Goal: Transaction & Acquisition: Purchase product/service

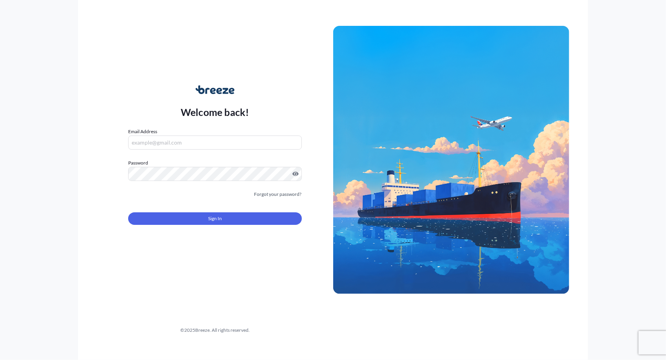
click at [174, 140] on input "Email Address" at bounding box center [215, 143] width 174 height 14
type input "[EMAIL_ADDRESS][DOMAIN_NAME]"
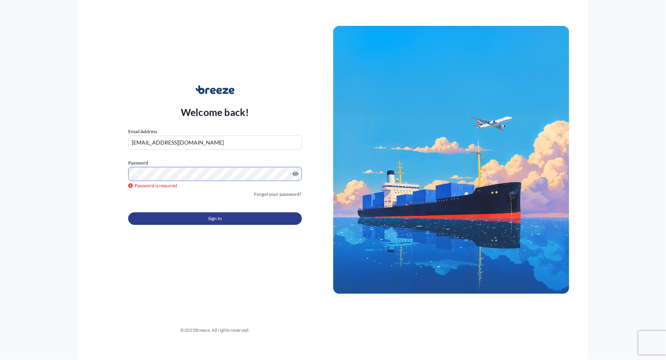
click at [217, 220] on span "Sign In" at bounding box center [215, 219] width 14 height 8
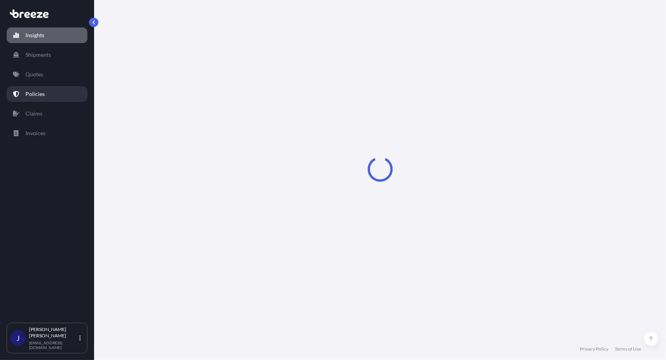
select select "2025"
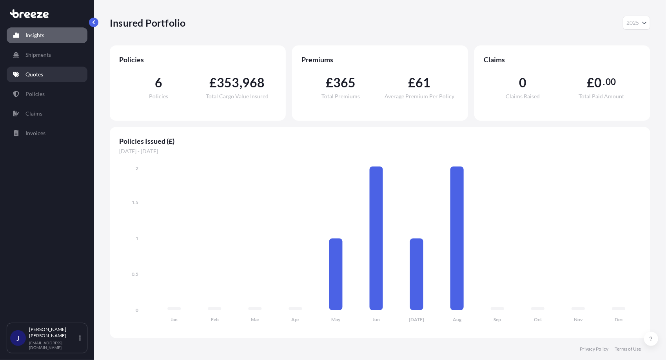
click at [38, 76] on p "Quotes" at bounding box center [34, 75] width 18 height 8
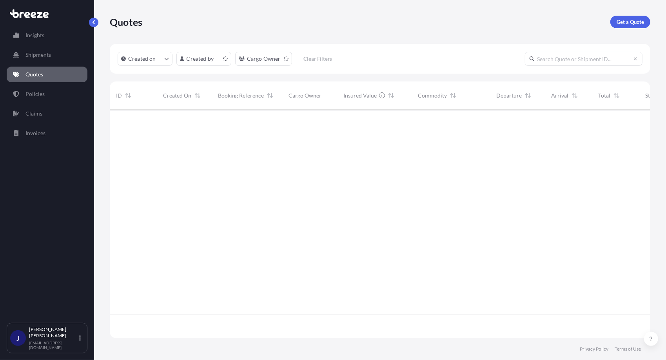
scroll to position [227, 535]
click at [631, 18] on p "Get a Quote" at bounding box center [630, 22] width 27 height 8
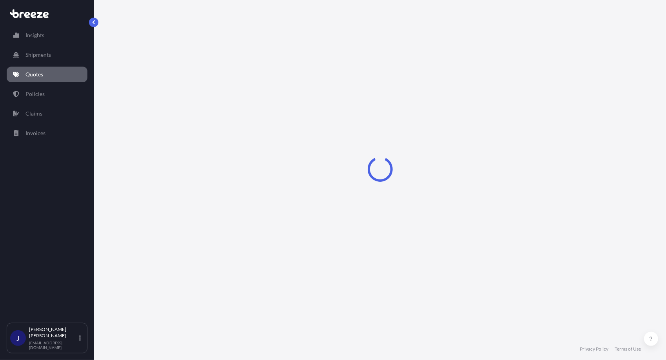
select select "Sea"
select select "1"
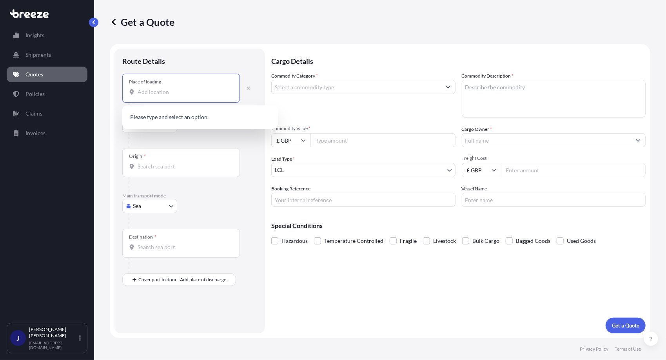
click at [147, 93] on input "Place of loading" at bounding box center [184, 92] width 93 height 8
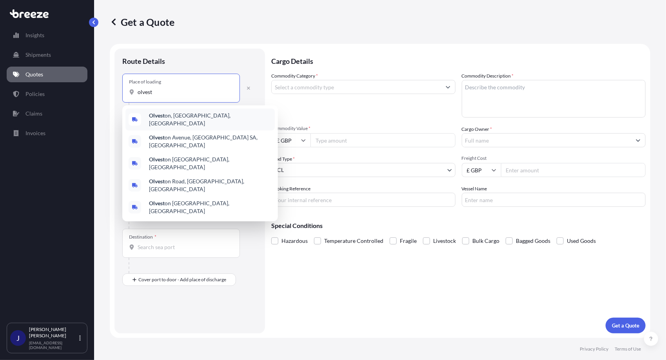
click at [167, 116] on span "Olvest on, [GEOGRAPHIC_DATA], [GEOGRAPHIC_DATA]" at bounding box center [210, 120] width 123 height 16
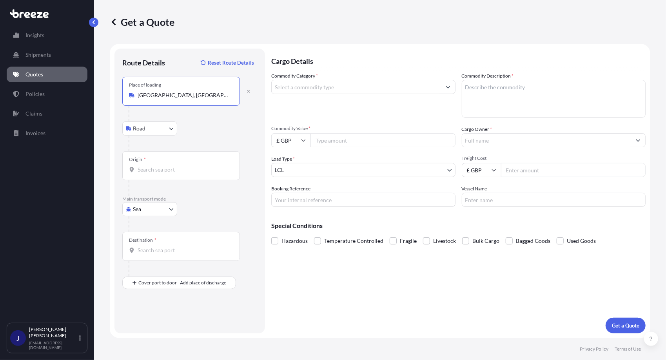
type input "[GEOGRAPHIC_DATA], [GEOGRAPHIC_DATA], [GEOGRAPHIC_DATA]"
click at [143, 170] on input "Origin *" at bounding box center [184, 170] width 93 height 8
click at [144, 166] on input "Origin * Please select an origin" at bounding box center [184, 170] width 93 height 8
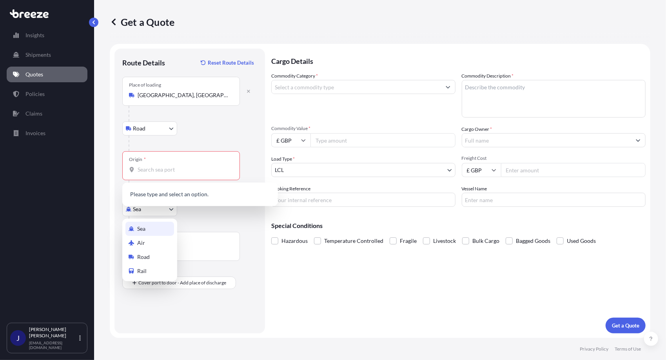
click at [172, 210] on body "0 options available. Insights Shipments Quotes Policies Claims Invoices J [PERS…" at bounding box center [333, 180] width 666 height 360
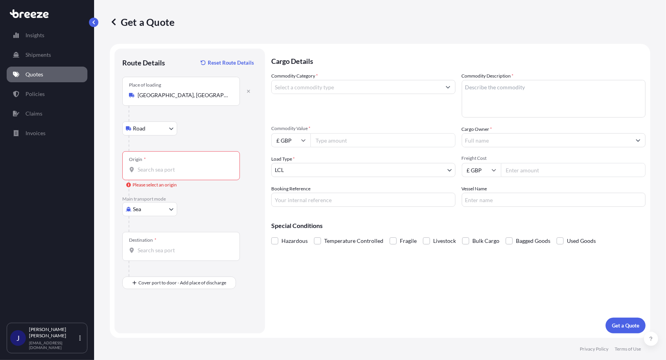
click at [142, 247] on input "Destination *" at bounding box center [184, 251] width 93 height 8
type input "HKHKG - [GEOGRAPHIC_DATA], [GEOGRAPHIC_DATA]"
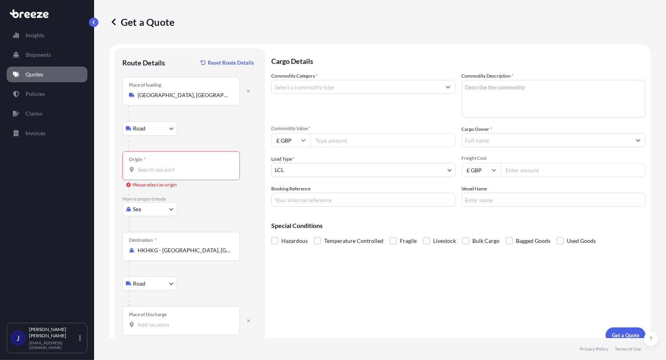
click at [138, 319] on div "Place of Discharge" at bounding box center [181, 321] width 118 height 29
click at [138, 321] on input "Place of Discharge" at bounding box center [184, 325] width 93 height 8
click at [144, 322] on input "Place of Discharge" at bounding box center [184, 325] width 93 height 8
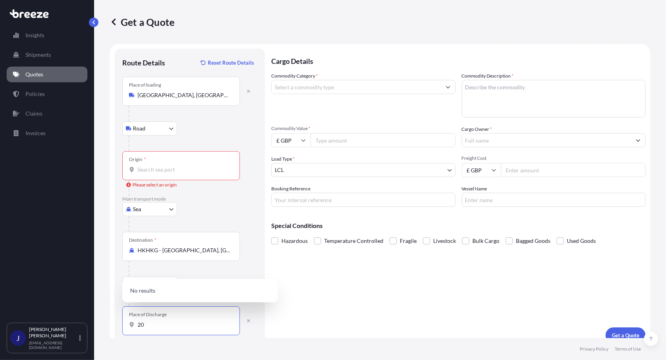
type input "2"
click at [184, 288] on b "[STREET_ADDRESS]" at bounding box center [173, 284] width 49 height 7
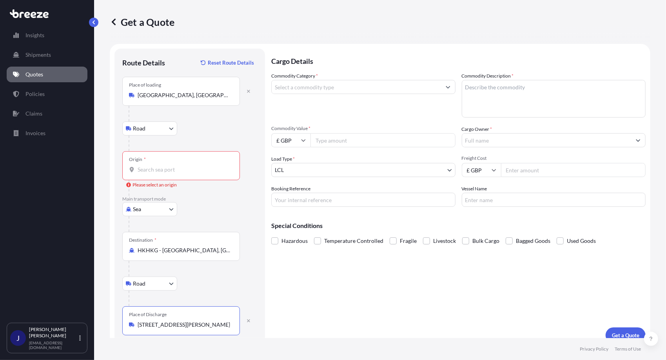
type input "[STREET_ADDRESS][PERSON_NAME]"
click at [445, 90] on button "Show suggestions" at bounding box center [448, 87] width 14 height 14
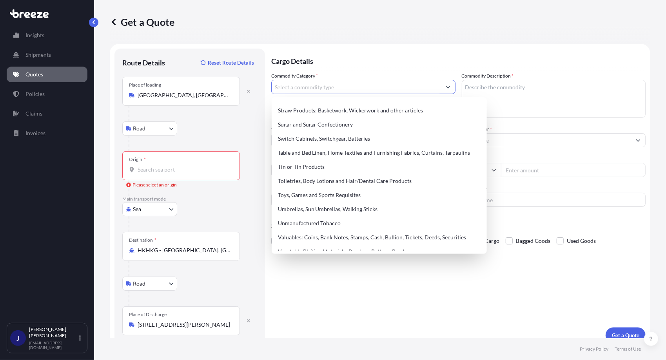
scroll to position [1698, 0]
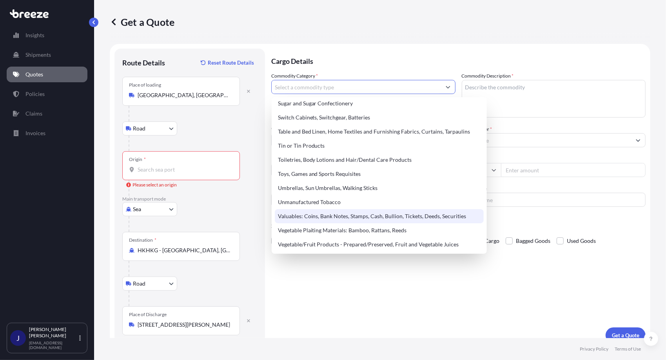
click at [340, 217] on div "Valuables: Coins, Bank Notes, Stamps, Cash, Bullion, Tickets, Deeds, Securities" at bounding box center [379, 216] width 209 height 14
type input "Valuables: Coins, Bank Notes, Stamps, Cash, Bullion, Tickets, Deeds, Securities"
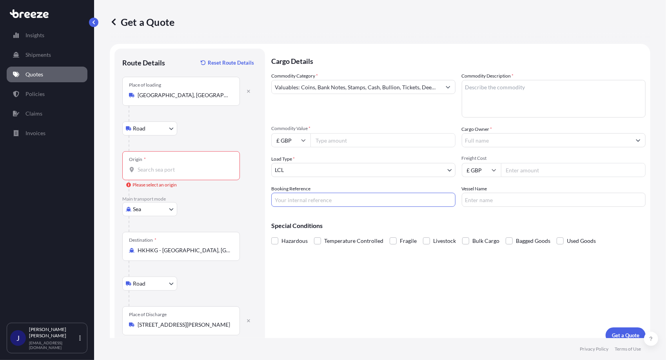
click at [289, 201] on input "Booking Reference" at bounding box center [363, 200] width 184 height 14
click at [290, 201] on input "Booking Reference" at bounding box center [363, 200] width 184 height 14
type input "CCHKG250715"
click at [463, 87] on textarea "Commodity Description *" at bounding box center [554, 99] width 184 height 38
type textarea "HKD Current coins"
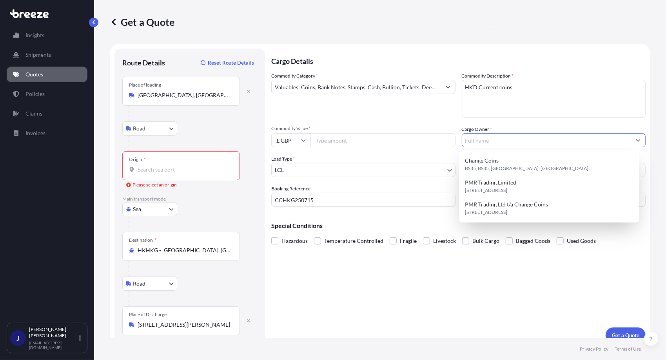
click at [478, 138] on input "Cargo Owner *" at bounding box center [546, 140] width 169 height 14
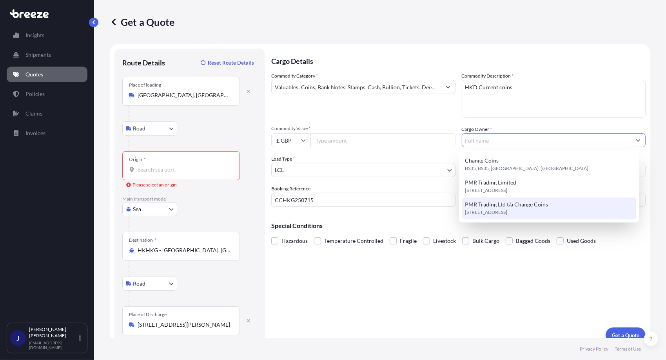
click at [514, 204] on span "PMR Trading Ltd t/a Change Coins" at bounding box center [506, 205] width 83 height 8
type input "PMR Trading Ltd t/a Change Coins"
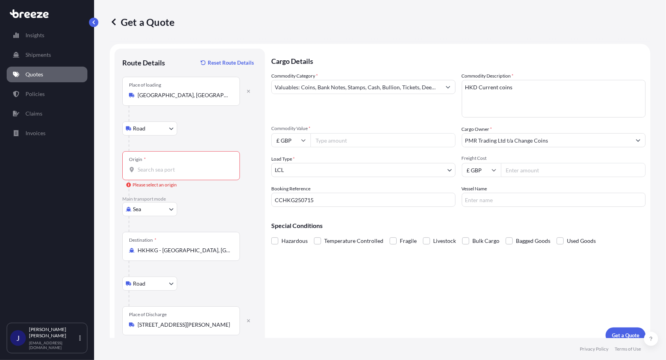
click at [323, 139] on input "Commodity Value *" at bounding box center [383, 140] width 145 height 14
type input "39900"
click at [508, 171] on input "Freight Cost" at bounding box center [573, 170] width 145 height 14
click at [509, 171] on input "Freight Cost" at bounding box center [573, 170] width 145 height 14
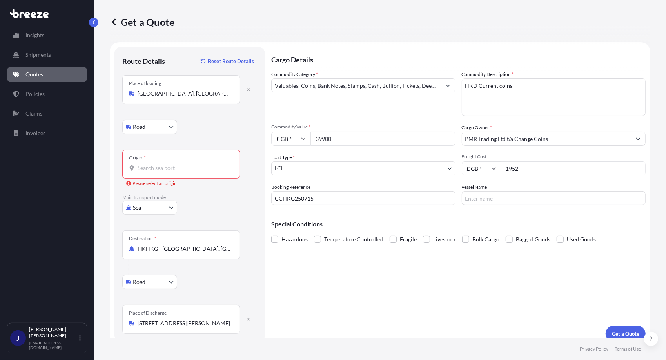
scroll to position [0, 0]
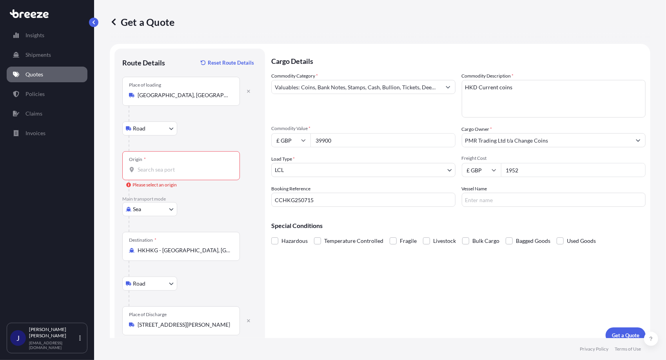
type input "1952"
click at [140, 168] on input "Origin * Please select an origin" at bounding box center [184, 170] width 93 height 8
click at [138, 167] on input "Origin * Please select an origin" at bounding box center [184, 170] width 93 height 8
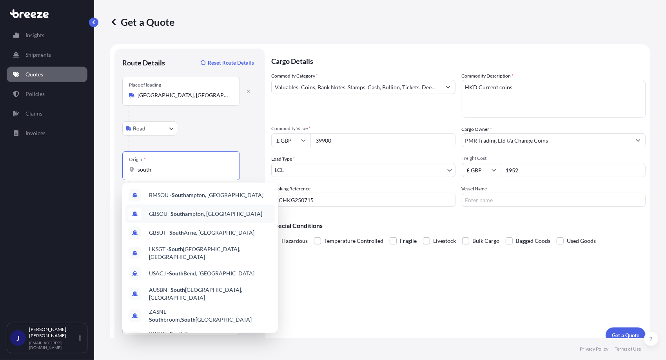
click at [191, 216] on span "GBSOU - [GEOGRAPHIC_DATA], [GEOGRAPHIC_DATA]" at bounding box center [205, 214] width 113 height 8
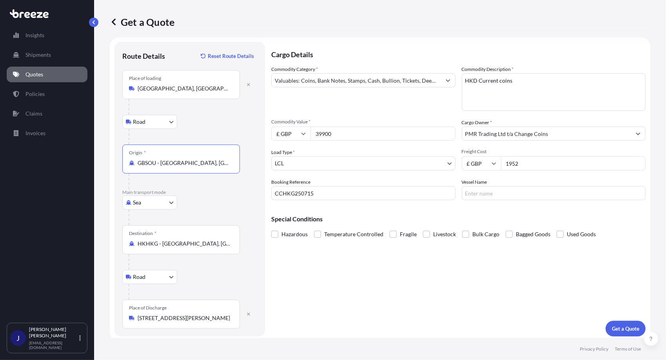
scroll to position [9, 0]
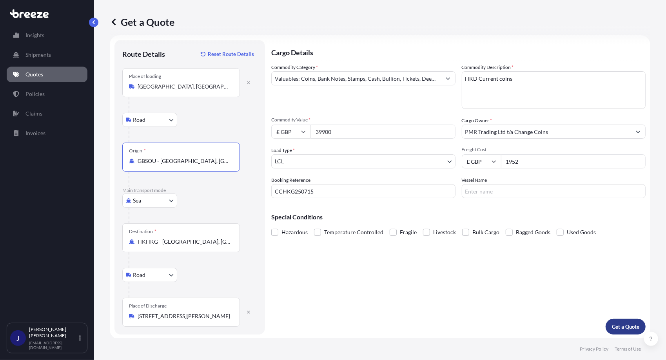
type input "GBSOU - [GEOGRAPHIC_DATA], [GEOGRAPHIC_DATA]"
click at [613, 327] on p "Get a Quote" at bounding box center [625, 327] width 27 height 8
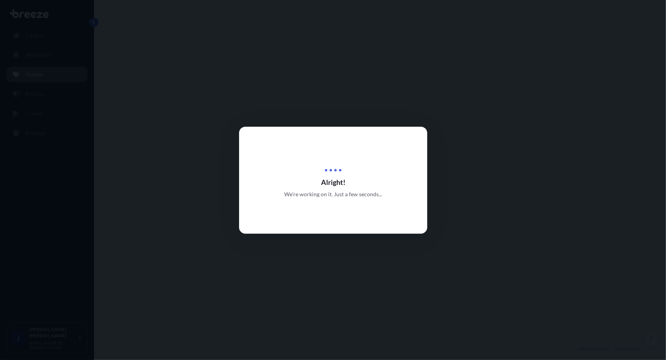
select select "Road"
select select "Sea"
select select "Road"
select select "1"
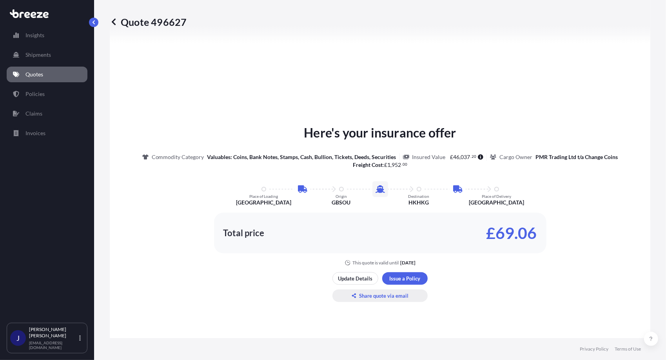
scroll to position [430, 0]
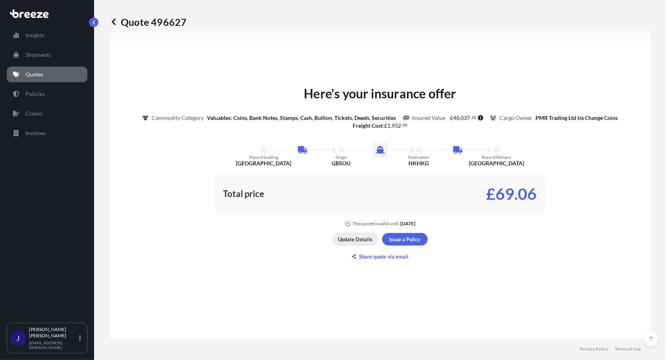
click at [351, 238] on p "Update Details" at bounding box center [355, 240] width 35 height 8
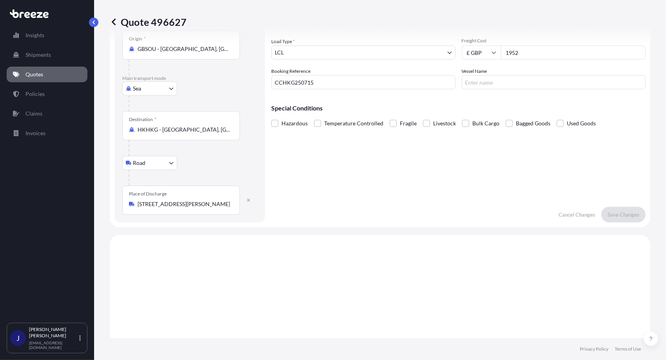
scroll to position [0, 0]
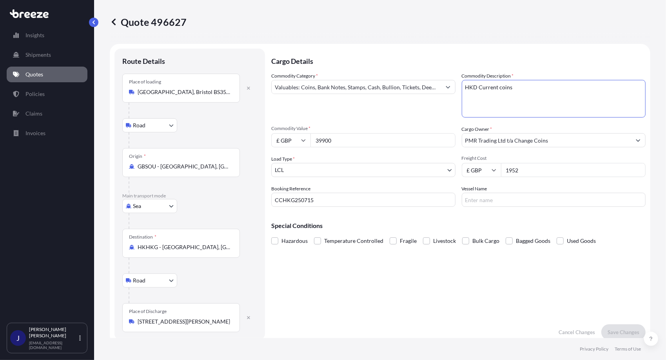
click at [512, 88] on textarea "HKD Current coins" at bounding box center [554, 99] width 184 height 38
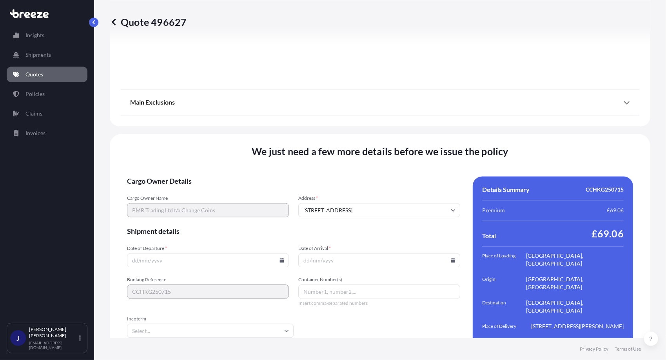
scroll to position [1037, 0]
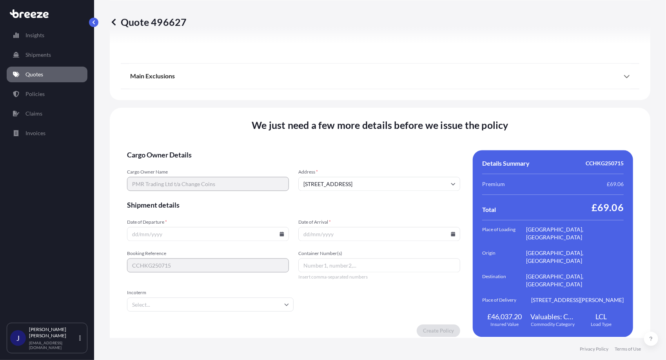
click at [280, 232] on icon at bounding box center [282, 234] width 4 height 5
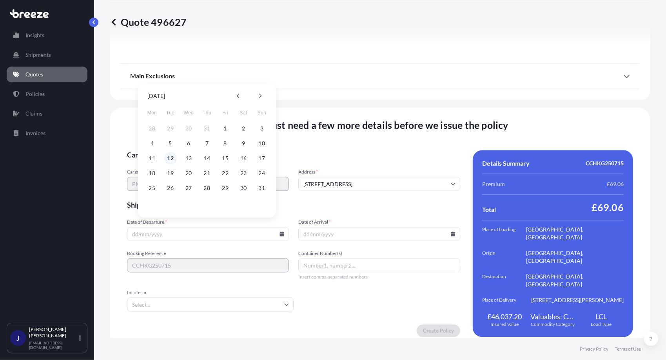
click at [170, 158] on button "12" at bounding box center [170, 158] width 13 height 13
type input "[DATE]"
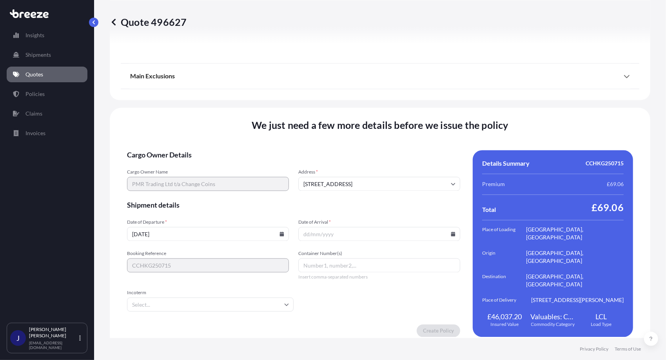
click at [285, 302] on icon at bounding box center [286, 304] width 5 height 5
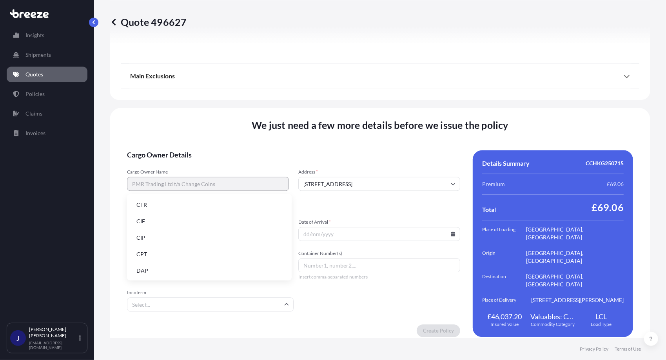
click at [146, 270] on li "DAP" at bounding box center [209, 271] width 158 height 15
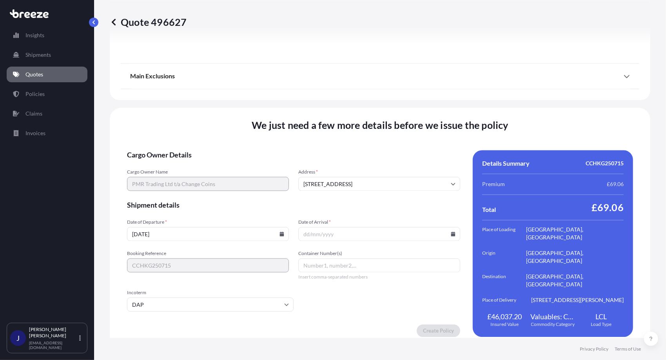
click at [451, 232] on icon at bounding box center [453, 234] width 5 height 5
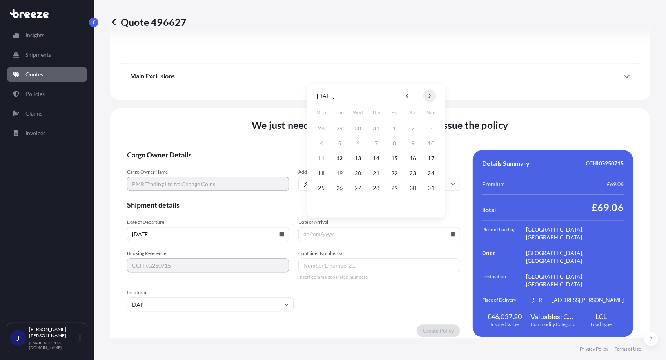
click at [429, 96] on icon at bounding box center [429, 96] width 3 height 5
click at [339, 189] on button "30" at bounding box center [340, 188] width 13 height 13
type input "[DATE]"
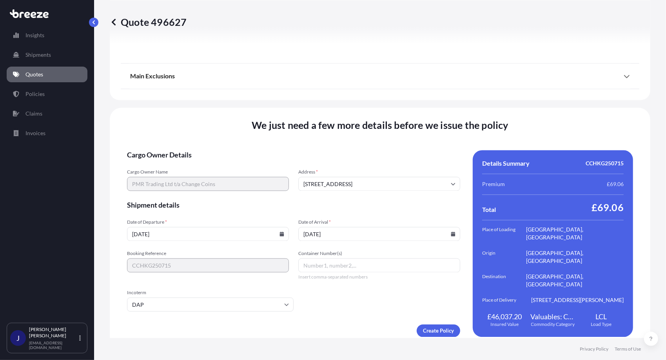
click at [305, 260] on input "Container Number(s)" at bounding box center [379, 265] width 162 height 14
click at [300, 260] on input "Container Number(s)" at bounding box center [379, 265] width 162 height 14
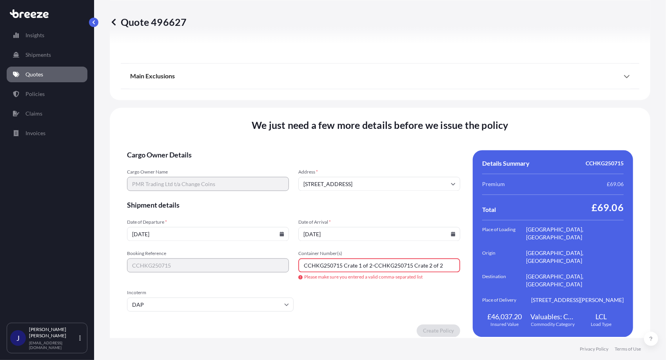
click at [313, 288] on form "Cargo Owner Details Cargo Owner Name PMR Trading Ltd t/a Change Coins Address *…" at bounding box center [293, 243] width 333 height 187
click at [401, 243] on form "Cargo Owner Details Cargo Owner Name PMR Trading Ltd t/a Change Coins Address *…" at bounding box center [293, 243] width 333 height 187
click at [342, 260] on input "CCHKG250715 Crate 1 of 2-CCHKG250715 Crate 2 of 2" at bounding box center [379, 265] width 162 height 14
click at [357, 260] on input "CCHKG250715-Crate 1 of 2-CCHKG250715 Crate 2 of 2" at bounding box center [379, 265] width 162 height 14
click at [369, 260] on input "CCHKG250715-Crate1 of 2-CCHKG250715 Crate 2 of 2" at bounding box center [379, 265] width 162 height 14
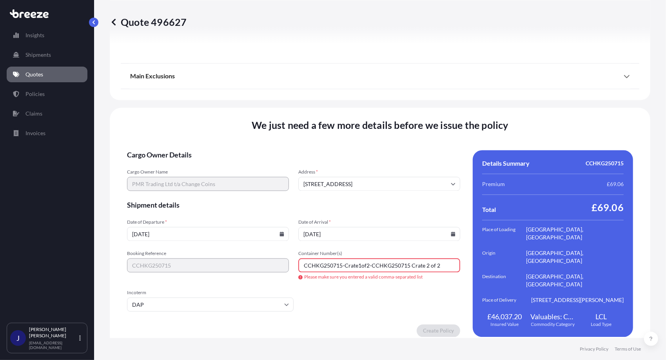
click at [320, 280] on form "Cargo Owner Details Cargo Owner Name PMR Trading Ltd t/a Change Coins Address *…" at bounding box center [293, 243] width 333 height 187
click at [342, 259] on input "CCHKG250715-Crate1of2-CCHKG250715 Crate 2 of 2" at bounding box center [379, 265] width 162 height 14
click at [358, 260] on input "CCHKG250715Crate1of2-CCHKG250715 Crate 2 of 2" at bounding box center [379, 265] width 162 height 14
click at [427, 258] on input "CCHKG250715Crate1-CCHKG250715 Crate 2 of 2" at bounding box center [379, 265] width 162 height 14
click at [377, 295] on form "Cargo Owner Details Cargo Owner Name PMR Trading Ltd t/a Change Coins Address *…" at bounding box center [293, 243] width 333 height 187
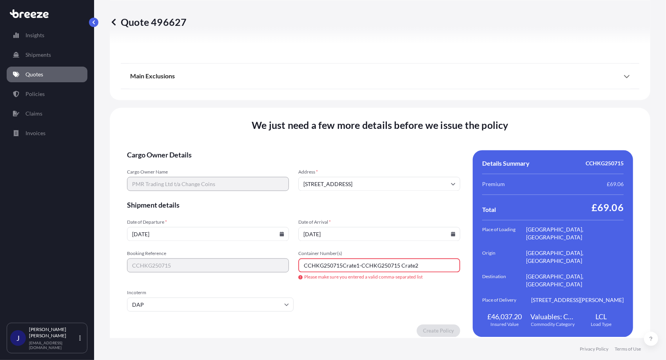
click at [416, 262] on input "CCHKG250715Crate1-CCHKG250715 Crate2" at bounding box center [379, 265] width 162 height 14
type input "C"
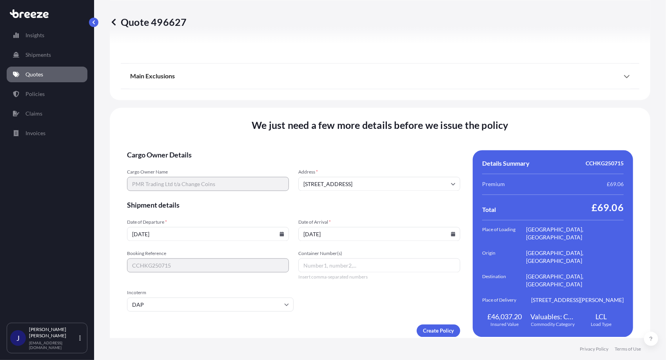
click at [365, 242] on form "Cargo Owner Details Cargo Owner Name PMR Trading Ltd t/a Change Coins Address *…" at bounding box center [293, 243] width 333 height 187
click at [303, 259] on input "Container Number(s)" at bounding box center [379, 265] width 162 height 14
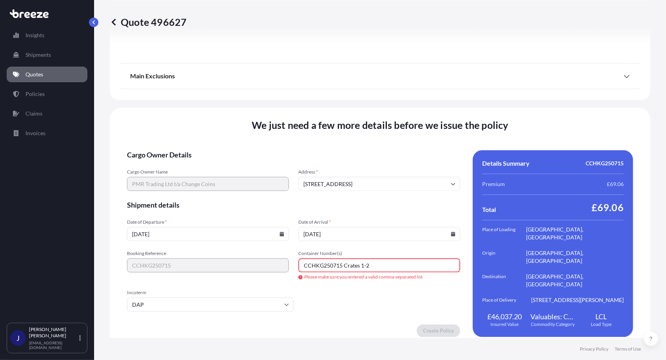
click at [432, 283] on form "Cargo Owner Details Cargo Owner Name PMR Trading Ltd t/a Change Coins Address *…" at bounding box center [293, 243] width 333 height 187
click at [367, 258] on input "CCHKG250715 Crates 1-2" at bounding box center [379, 265] width 162 height 14
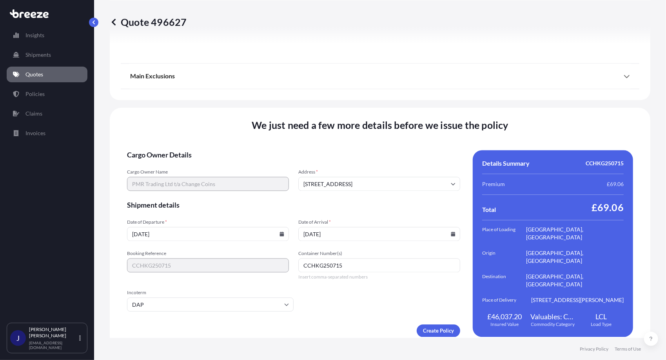
click at [340, 259] on input "CCHKG250715" at bounding box center [379, 265] width 162 height 14
type input "CCHKG250715 x 2 crates"
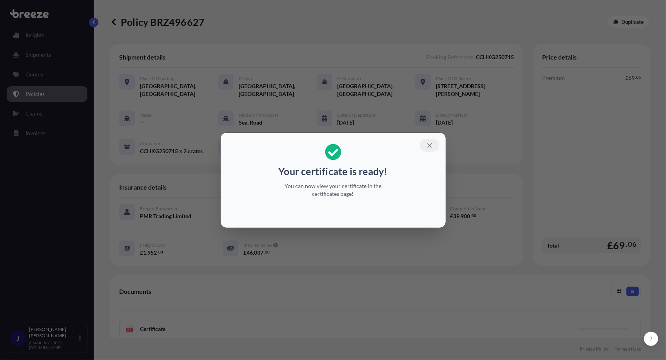
click at [431, 145] on icon "button" at bounding box center [429, 145] width 7 height 7
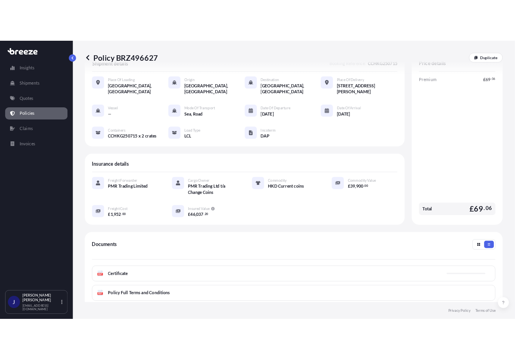
scroll to position [78, 0]
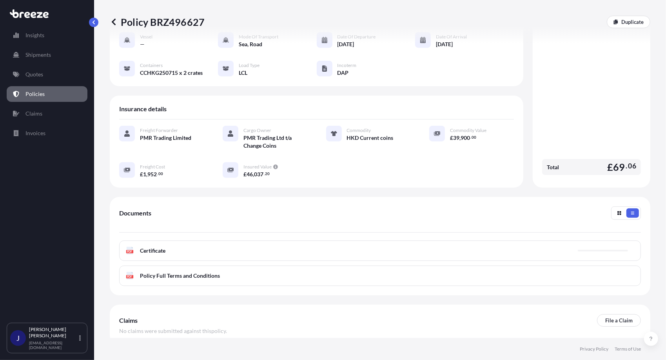
click at [166, 250] on div "PDF Certificate" at bounding box center [380, 251] width 522 height 20
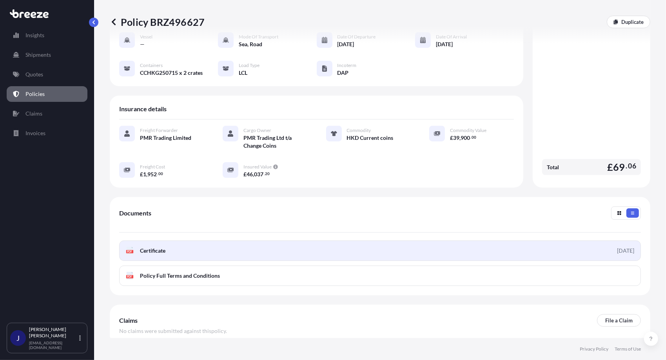
click at [147, 251] on span "Certificate" at bounding box center [152, 251] width 25 height 8
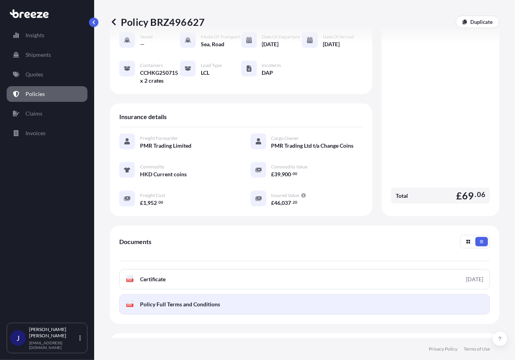
click at [186, 309] on span "Policy Full Terms and Conditions" at bounding box center [180, 305] width 80 height 8
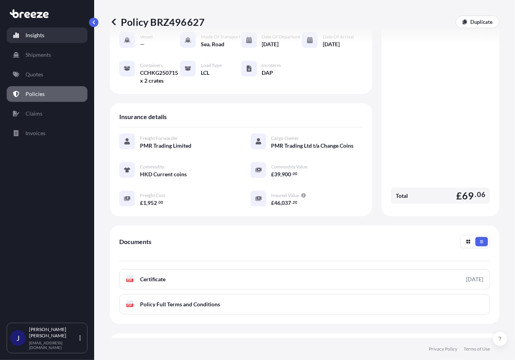
click at [38, 38] on p "Insights" at bounding box center [34, 35] width 19 height 8
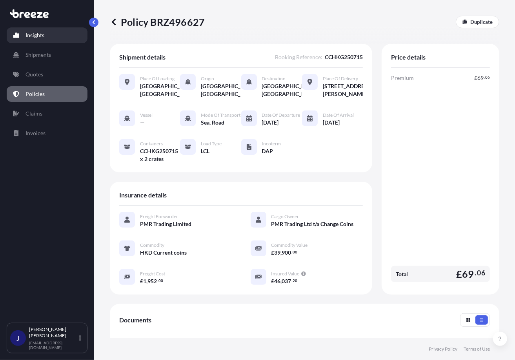
select select "2025"
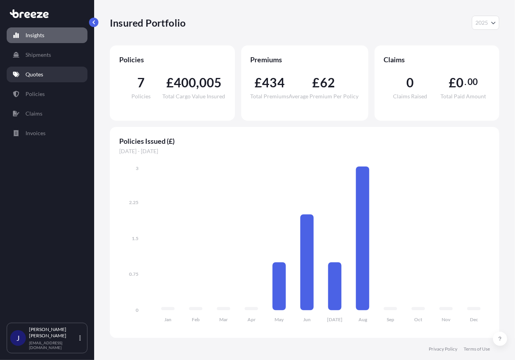
click at [40, 76] on p "Quotes" at bounding box center [34, 75] width 18 height 8
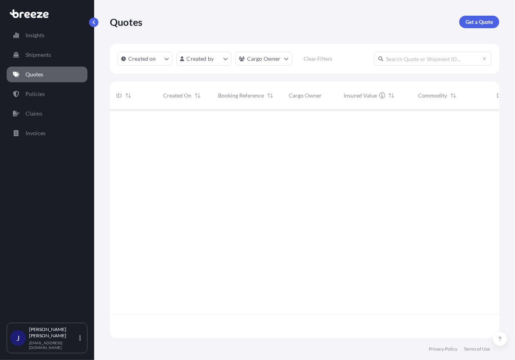
scroll to position [251, 384]
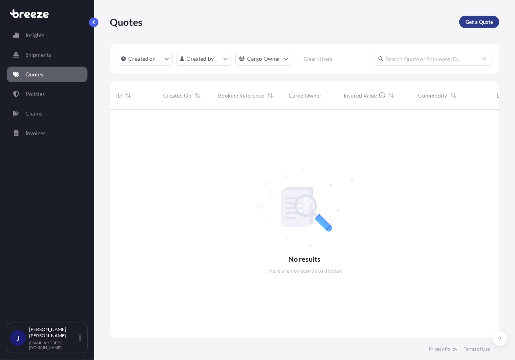
click at [476, 18] on p "Get a Quote" at bounding box center [478, 22] width 27 height 8
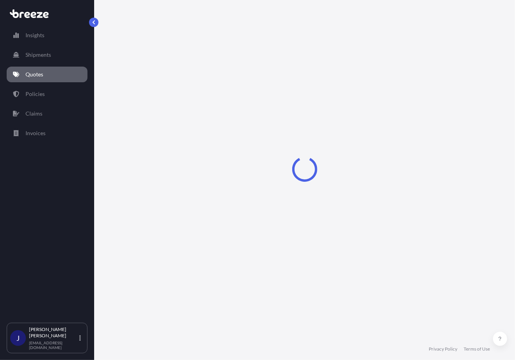
select select "Sea"
select select "1"
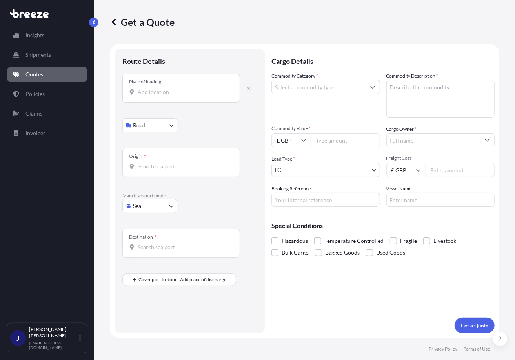
click at [146, 87] on div "Place of loading" at bounding box center [181, 88] width 118 height 29
click at [146, 88] on input "Place of loading" at bounding box center [184, 92] width 93 height 8
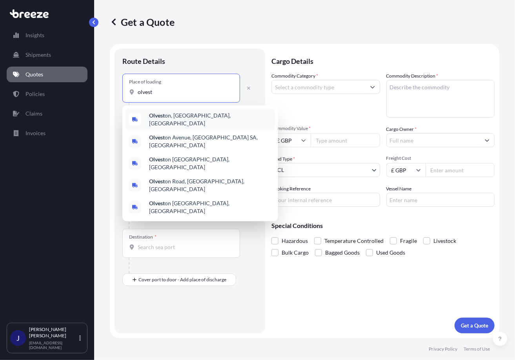
click at [183, 118] on span "Olvest on, [GEOGRAPHIC_DATA], [GEOGRAPHIC_DATA]" at bounding box center [210, 120] width 123 height 16
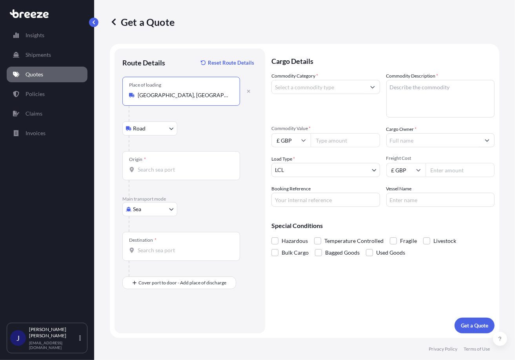
type input "[GEOGRAPHIC_DATA], [GEOGRAPHIC_DATA], [GEOGRAPHIC_DATA]"
click at [159, 167] on input "Origin *" at bounding box center [184, 170] width 93 height 8
click at [220, 169] on input "BMSOU - [GEOGRAPHIC_DATA], [GEOGRAPHIC_DATA]" at bounding box center [184, 170] width 93 height 8
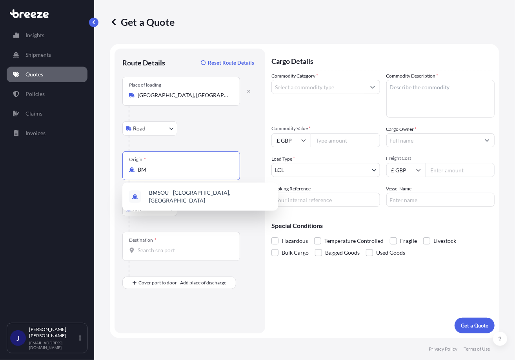
type input "B"
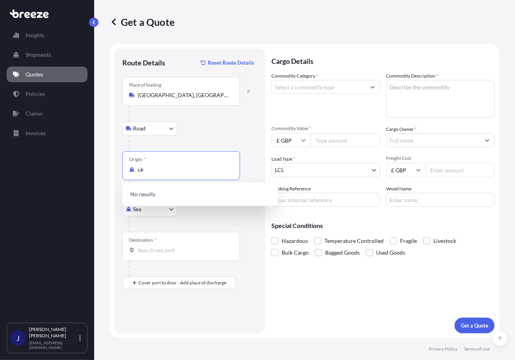
type input "u"
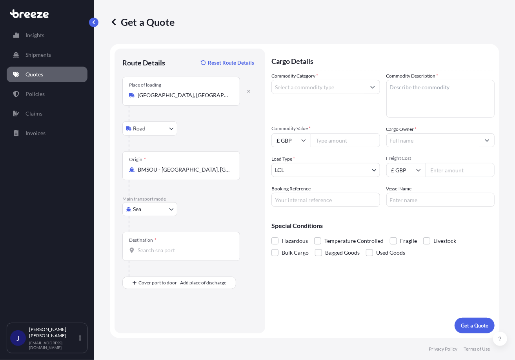
click at [226, 171] on input "BMSOU - [GEOGRAPHIC_DATA], [GEOGRAPHIC_DATA]" at bounding box center [184, 170] width 93 height 8
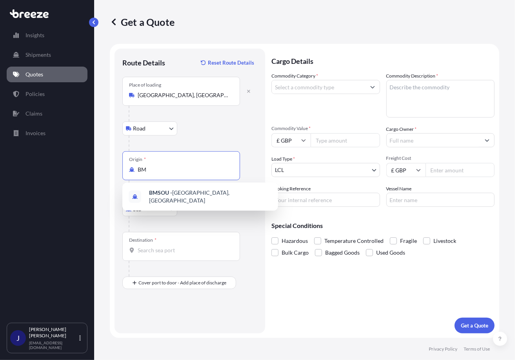
type input "B"
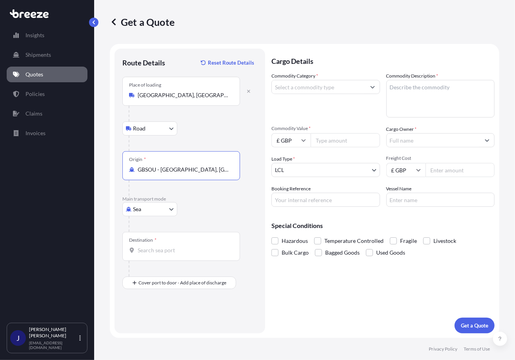
type input "GBSOU - [GEOGRAPHIC_DATA], [GEOGRAPHIC_DATA]"
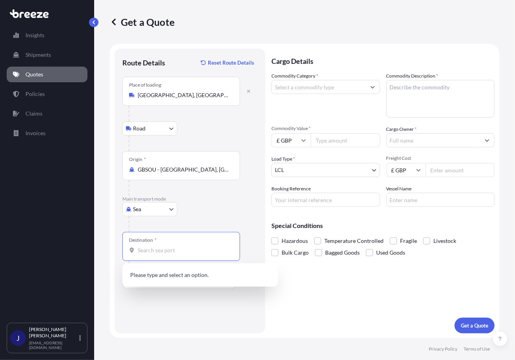
click at [156, 248] on input "Destination *" at bounding box center [184, 251] width 93 height 8
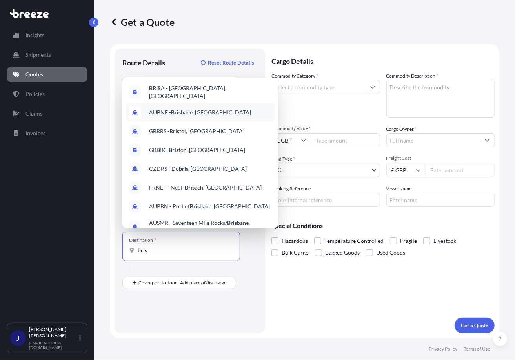
click at [187, 109] on span "AUBNE - Bris bane, [GEOGRAPHIC_DATA]" at bounding box center [200, 113] width 102 height 8
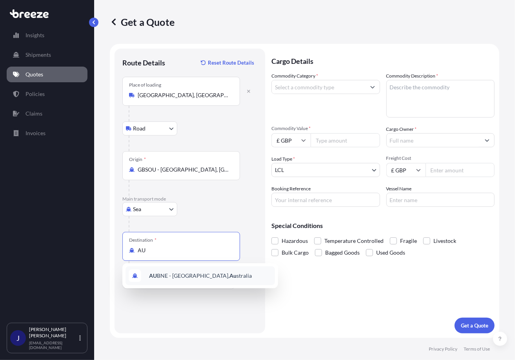
type input "A"
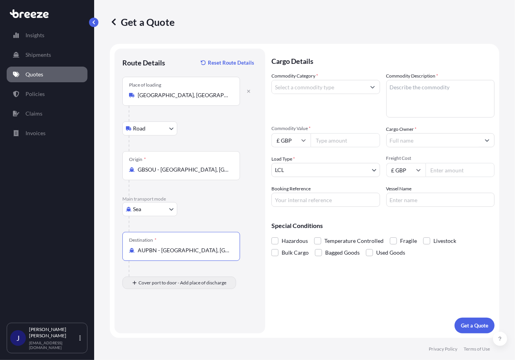
type input "AUPBN - [GEOGRAPHIC_DATA], [GEOGRAPHIC_DATA]"
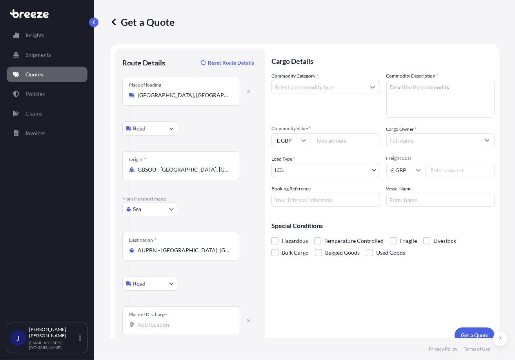
scroll to position [9, 0]
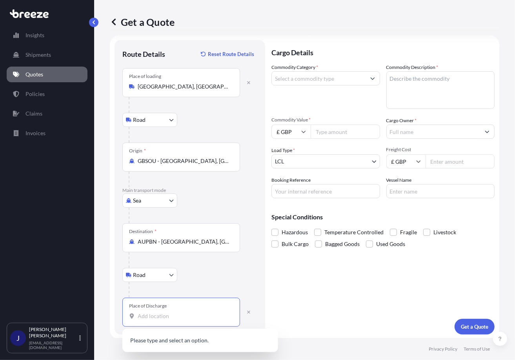
click at [149, 313] on input "Place of Discharge" at bounding box center [184, 317] width 93 height 8
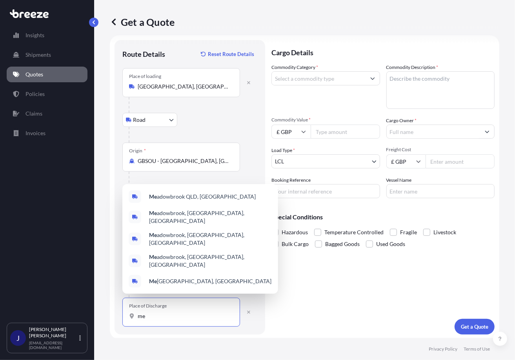
type input "m"
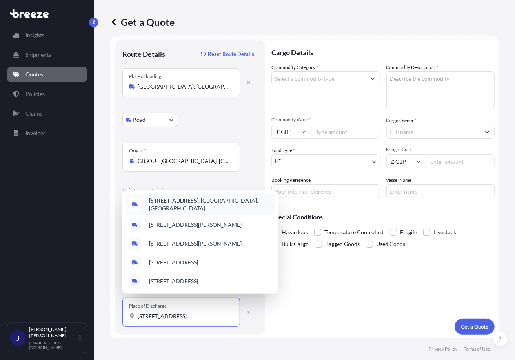
click at [218, 202] on span "[STREET_ADDRESS]" at bounding box center [210, 205] width 123 height 16
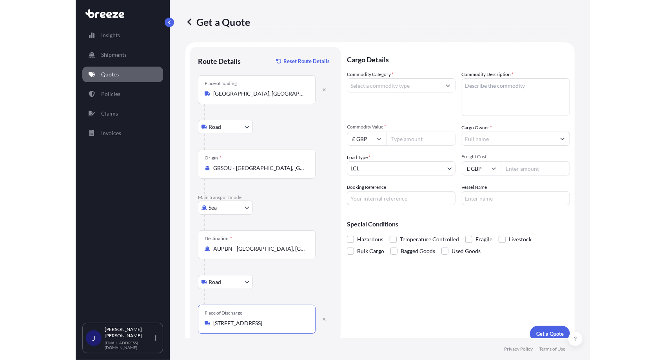
scroll to position [0, 0]
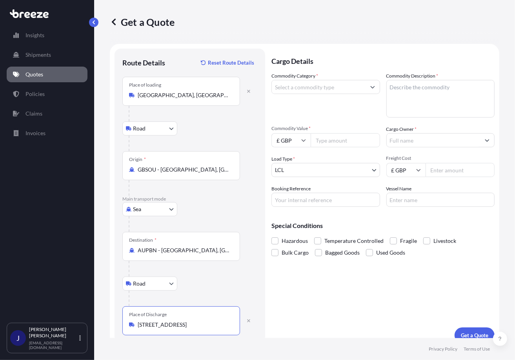
type input "[STREET_ADDRESS]"
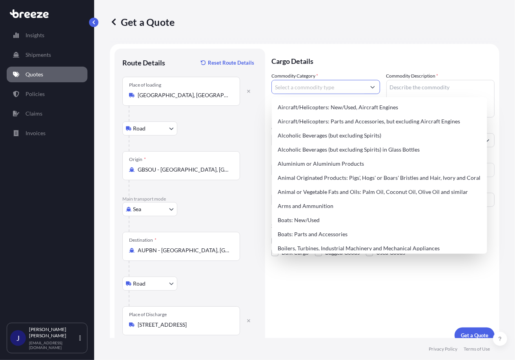
click at [370, 88] on icon "Show suggestions" at bounding box center [372, 87] width 5 height 5
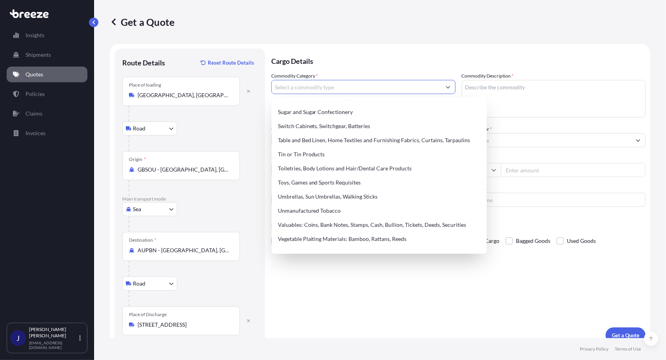
scroll to position [1693, 0]
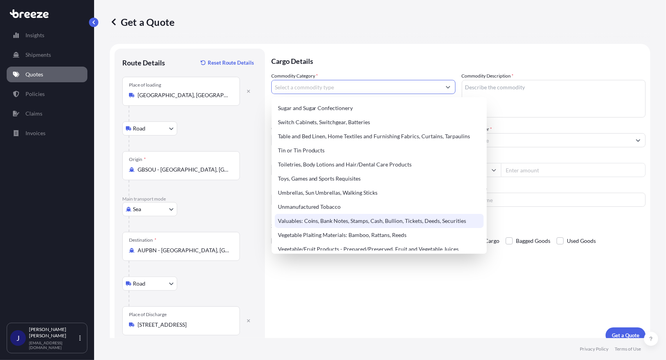
click at [339, 223] on div "Valuables: Coins, Bank Notes, Stamps, Cash, Bullion, Tickets, Deeds, Securities" at bounding box center [379, 221] width 209 height 14
type input "Valuables: Coins, Bank Notes, Stamps, Cash, Bullion, Tickets, Deeds, Securities"
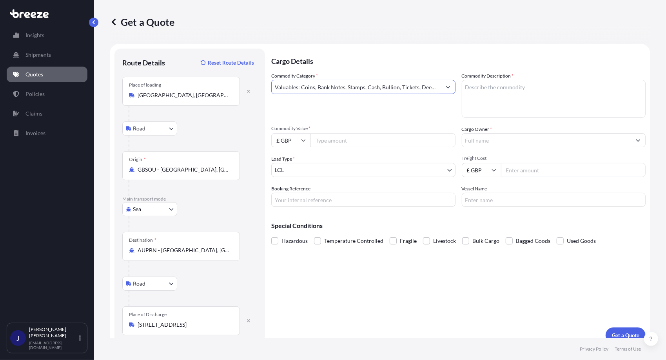
click at [467, 88] on textarea "Commodity Description *" at bounding box center [554, 99] width 184 height 38
click at [464, 88] on textarea "Commodity Description *" at bounding box center [554, 99] width 184 height 38
type textarea "AUD KRW THB Current coins"
click at [320, 140] on input "Commodity Value *" at bounding box center [383, 140] width 145 height 14
type input "50857"
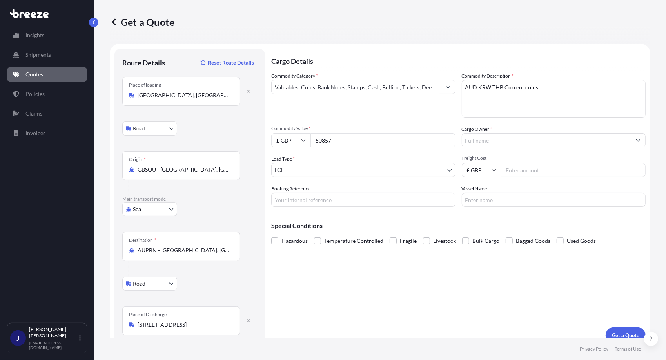
click at [476, 138] on input "Cargo Owner *" at bounding box center [546, 140] width 169 height 14
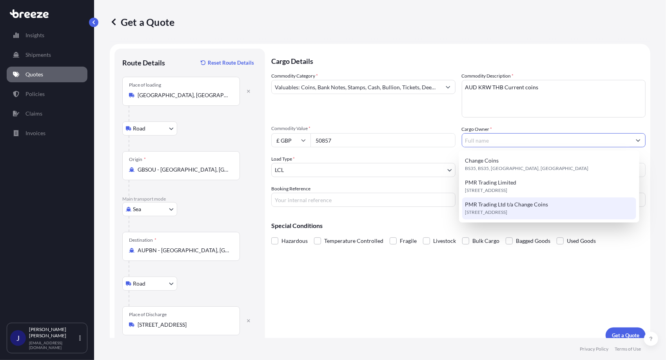
click at [508, 211] on span "[STREET_ADDRESS]" at bounding box center [486, 213] width 42 height 8
type input "PMR Trading Ltd t/a Change Coins"
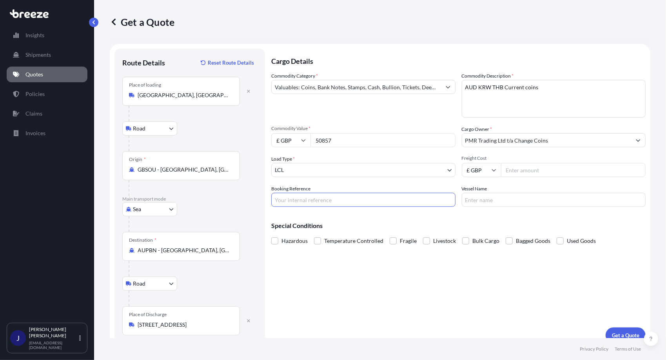
click at [277, 200] on input "Booking Reference" at bounding box center [363, 200] width 184 height 14
click at [280, 197] on input "Booking Reference" at bounding box center [363, 200] width 184 height 14
type input "CCAUS250704"
click at [343, 276] on div "Cargo Details Commodity Category * Valuables: Coins, Bank Notes, Stamps, Cash, …" at bounding box center [458, 196] width 375 height 295
click at [503, 169] on input "Freight Cost" at bounding box center [573, 170] width 145 height 14
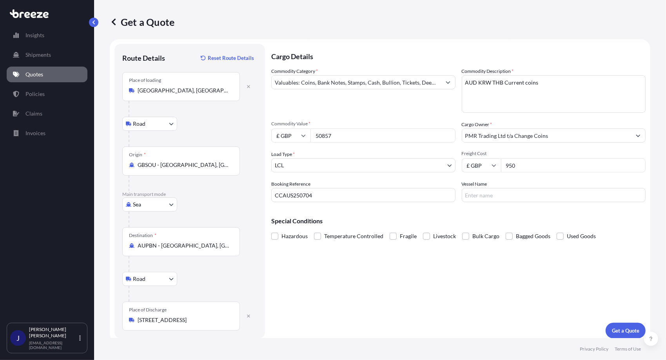
scroll to position [9, 0]
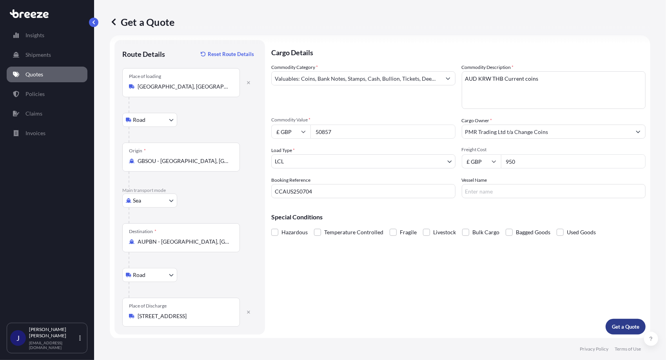
type input "950"
click at [618, 328] on p "Get a Quote" at bounding box center [625, 327] width 27 height 8
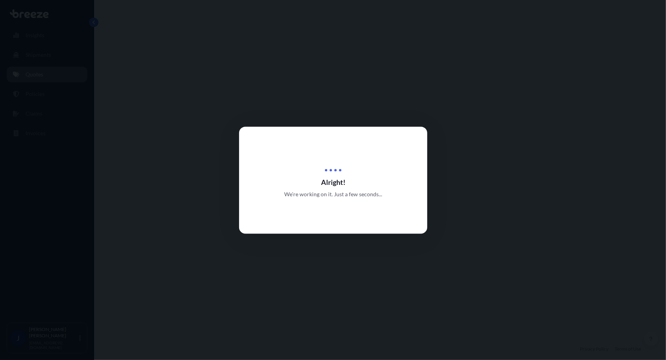
select select "Road"
select select "Sea"
select select "Road"
select select "1"
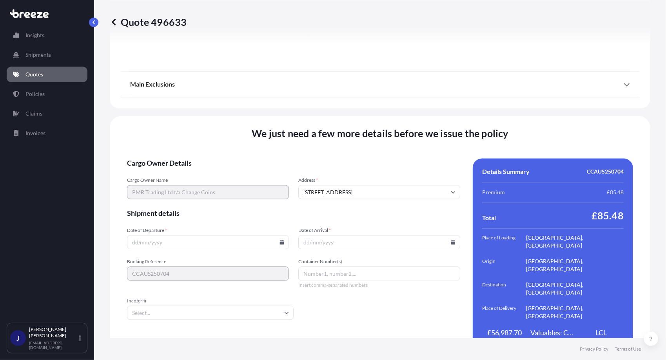
scroll to position [1037, 0]
click at [281, 240] on icon at bounding box center [282, 242] width 4 height 5
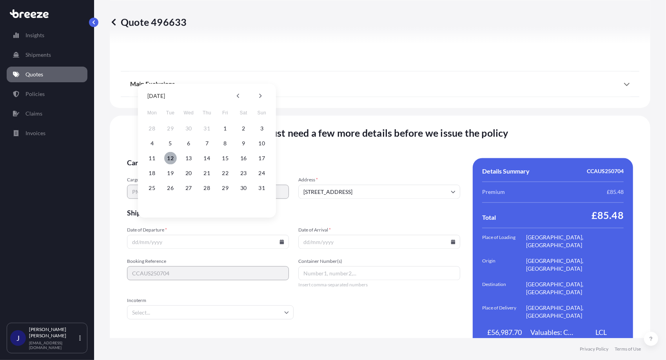
click at [171, 158] on button "12" at bounding box center [170, 158] width 13 height 13
type input "[DATE]"
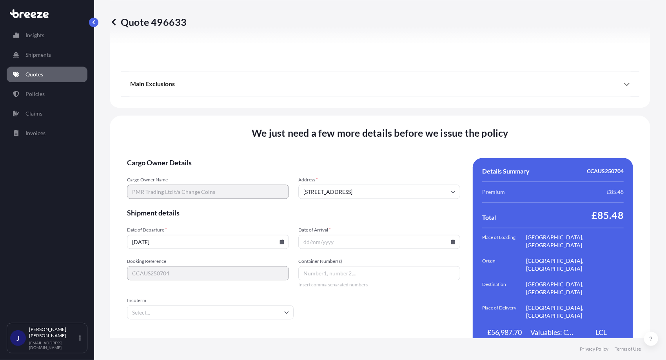
click at [285, 312] on icon at bounding box center [287, 313] width 4 height 2
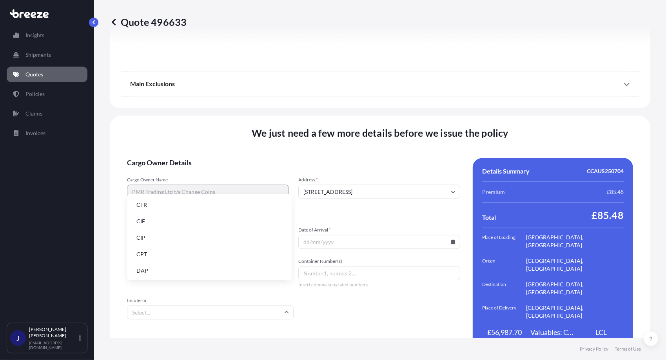
click at [144, 269] on li "DAP" at bounding box center [209, 271] width 158 height 15
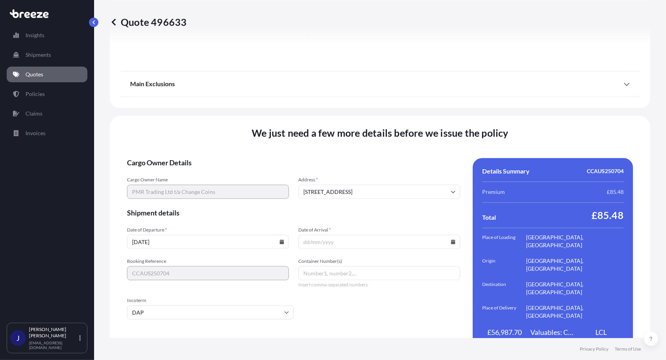
click at [451, 240] on icon at bounding box center [453, 242] width 4 height 5
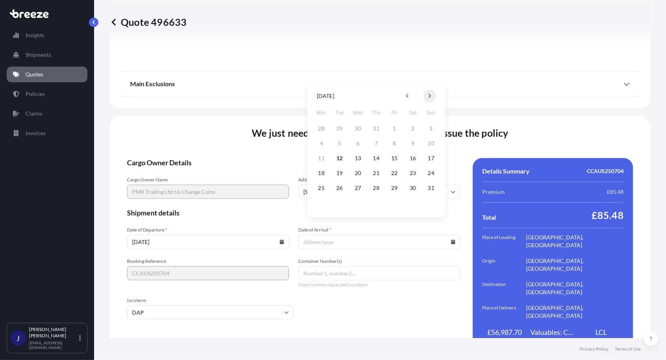
click at [429, 96] on icon at bounding box center [429, 96] width 3 height 5
click at [320, 156] on button "13" at bounding box center [321, 158] width 13 height 13
type input "[DATE]"
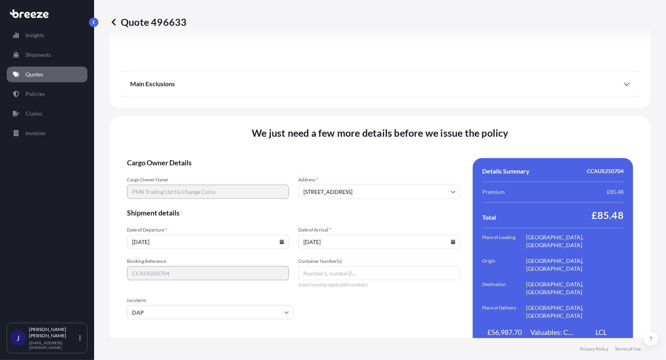
click at [303, 266] on input "Container Number(s)" at bounding box center [379, 273] width 162 height 14
type input "CCAUS250704 x 3 crates"
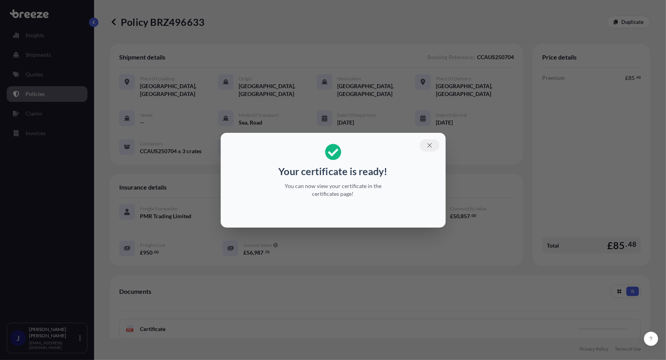
click at [428, 145] on icon "button" at bounding box center [429, 145] width 7 height 7
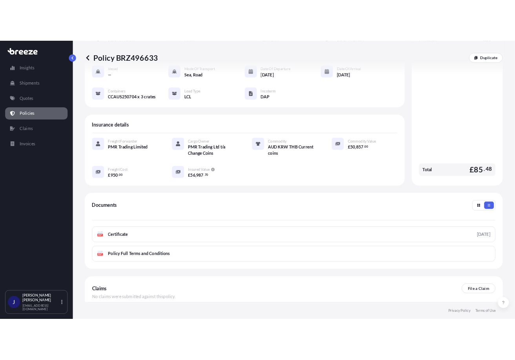
scroll to position [110, 0]
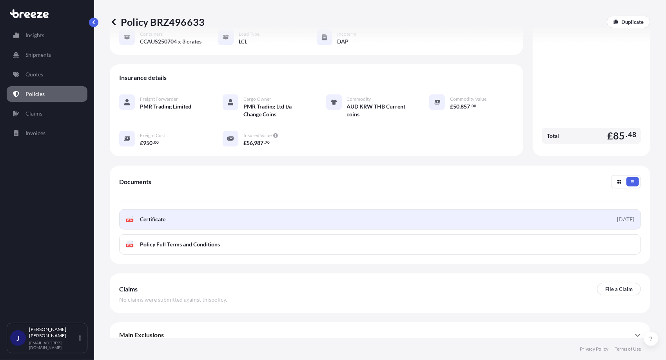
click at [162, 216] on span "Certificate" at bounding box center [152, 220] width 25 height 8
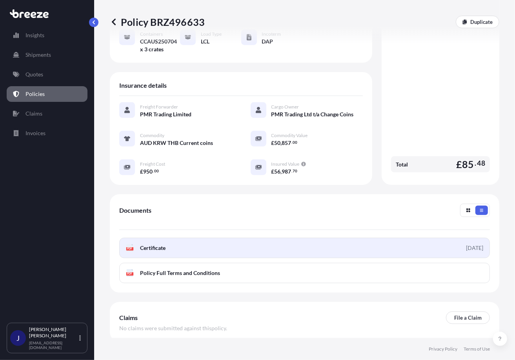
scroll to position [125, 0]
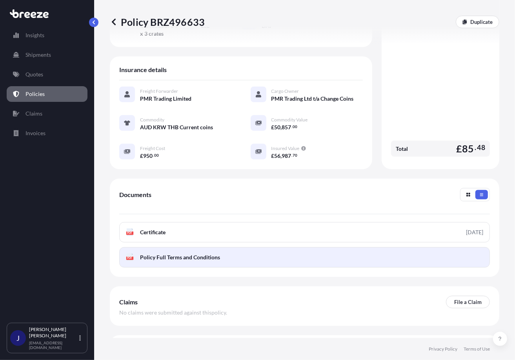
click at [161, 262] on span "Policy Full Terms and Conditions" at bounding box center [180, 258] width 80 height 8
